Goal: Task Accomplishment & Management: Manage account settings

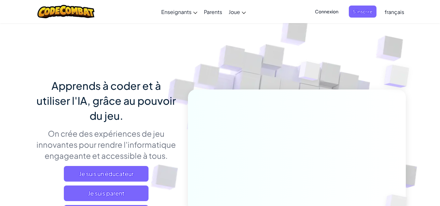
click at [328, 10] on span "Connexion" at bounding box center [326, 12] width 31 height 12
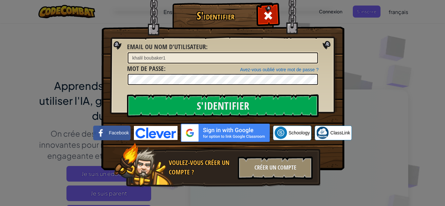
drag, startPoint x: 253, startPoint y: 56, endPoint x: 0, endPoint y: 56, distance: 253.2
click at [0, 56] on div "S'identifier Erreur inconnue Email ou nom d'utilisateur : khalil boubaker1 Avez…" at bounding box center [222, 103] width 445 height 206
type input "a"
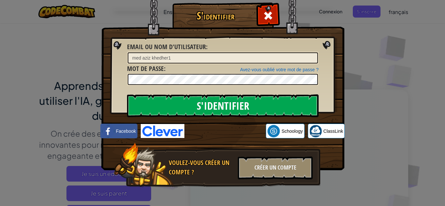
type input "med aziz khedher1"
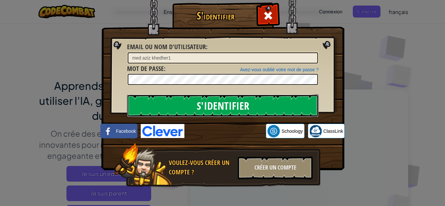
click at [137, 104] on input "S'identifier" at bounding box center [223, 105] width 192 height 23
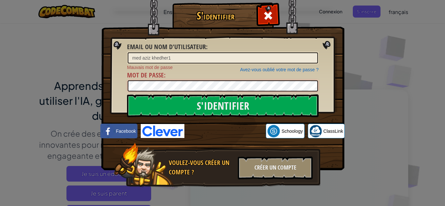
click at [127, 94] on input "S'identifier" at bounding box center [223, 105] width 192 height 23
